Goal: Find specific page/section: Find specific page/section

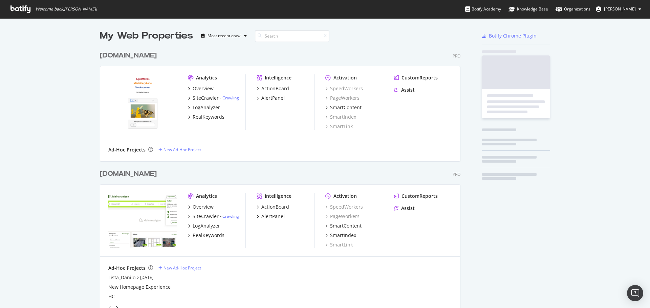
scroll to position [2078, 361]
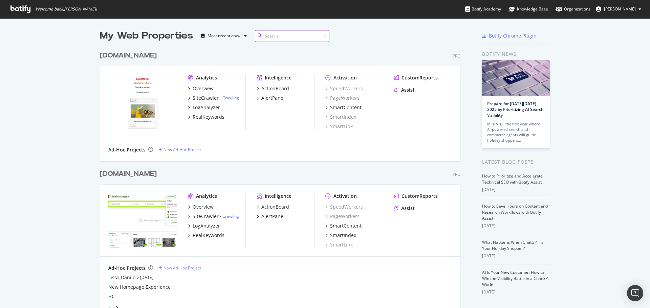
click at [275, 37] on input at bounding box center [292, 36] width 74 height 12
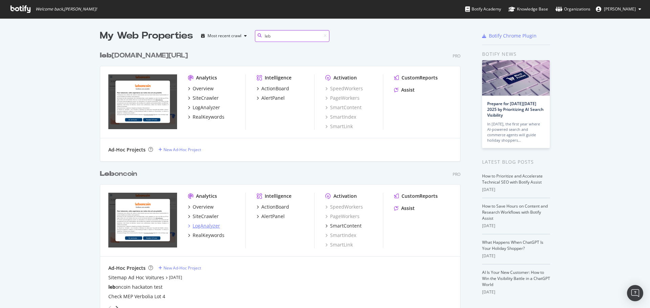
type input "leb"
click at [198, 228] on div "LogAnalyzer" at bounding box center [206, 226] width 27 height 7
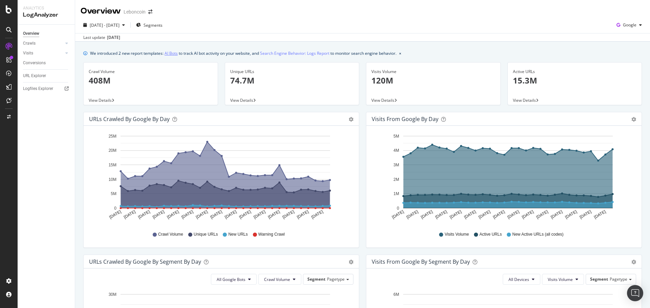
click at [171, 51] on link "AI Bots" at bounding box center [170, 53] width 13 height 7
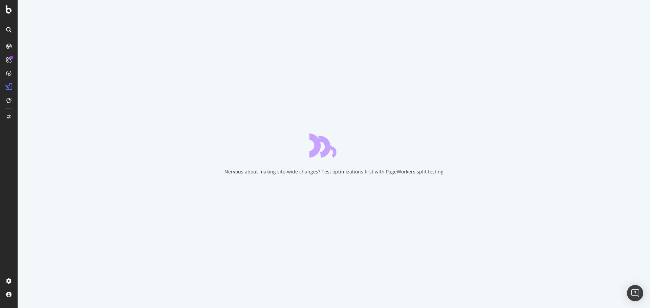
click at [395, 75] on div "Nervous about making site-wide changes? Test optimizations first with PageWorke…" at bounding box center [334, 154] width 632 height 308
